Goal: Book appointment/travel/reservation

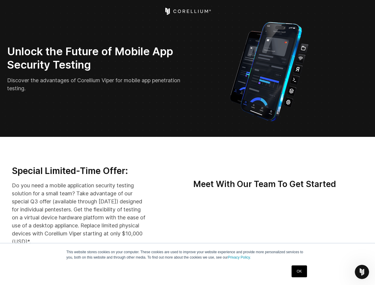
click at [362, 272] on icon "Open Intercom Messenger" at bounding box center [362, 272] width 10 height 10
